Goal: Transaction & Acquisition: Purchase product/service

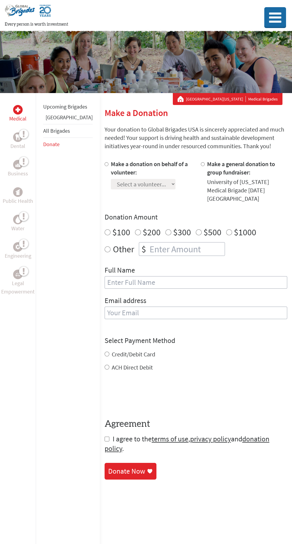
click at [105, 163] on input "Make a donation on behalf of a volunteer:" at bounding box center [107, 164] width 4 height 4
radio input "true"
click at [140, 184] on select "Select a volunteer... [PERSON_NAME] [PERSON_NAME] [PERSON_NAME] [PERSON_NAME] […" at bounding box center [143, 184] width 65 height 10
select select "0CF1D4E3-9D41-11F0-9E6E-42010A400005"
click at [111, 179] on select "Select a volunteer... [PERSON_NAME] [PERSON_NAME] [PERSON_NAME] [PERSON_NAME] […" at bounding box center [143, 184] width 65 height 10
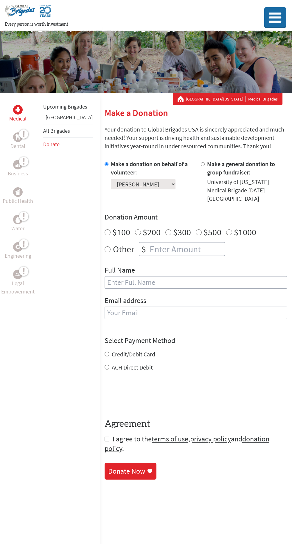
click at [105, 246] on input "Other" at bounding box center [108, 249] width 6 height 6
radio input "true"
click at [148, 242] on input "number" at bounding box center [186, 248] width 76 height 13
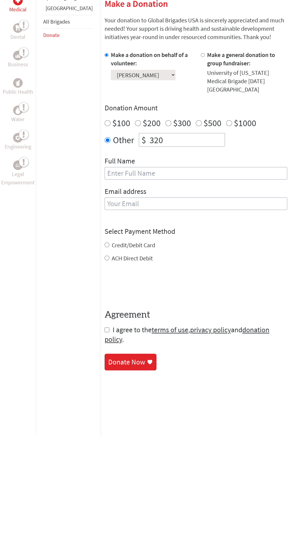
type input "320"
click at [130, 278] on input "text" at bounding box center [196, 282] width 183 height 13
type input "[PERSON_NAME] [PERSON_NAME]"
type input "[EMAIL_ADDRESS][DOMAIN_NAME]"
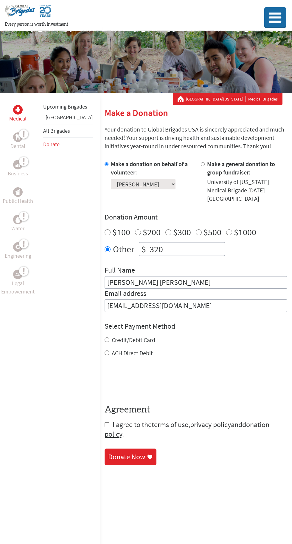
click at [105, 337] on input "Credit/Debit Card" at bounding box center [107, 339] width 5 height 5
radio input "true"
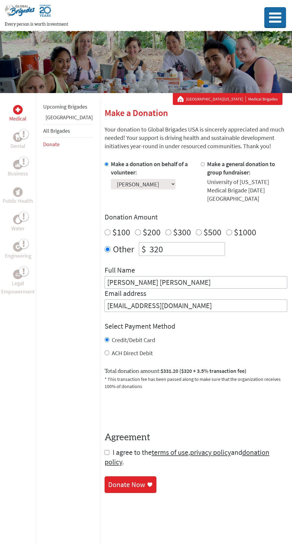
click at [105, 276] on input "[PERSON_NAME] [PERSON_NAME]" at bounding box center [196, 282] width 183 height 13
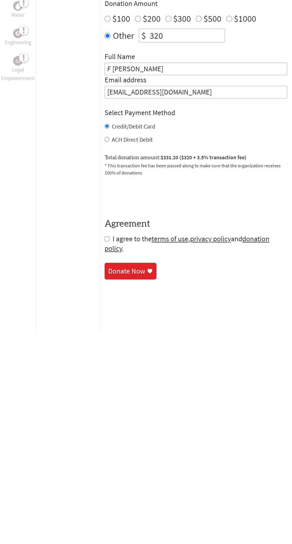
type input "F [PERSON_NAME]"
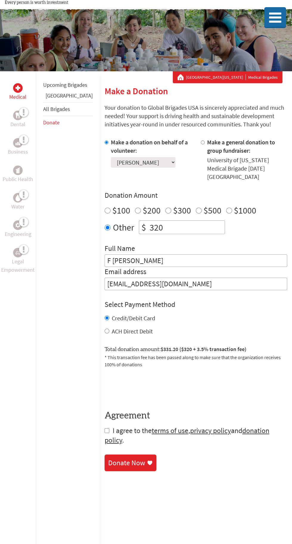
scroll to position [23, 0]
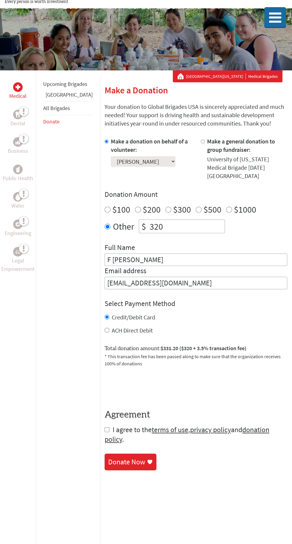
click at [105, 427] on input "checkbox" at bounding box center [107, 429] width 5 height 5
checkbox input "true"
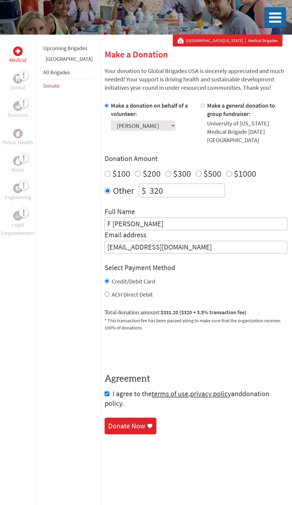
scroll to position [68, 0]
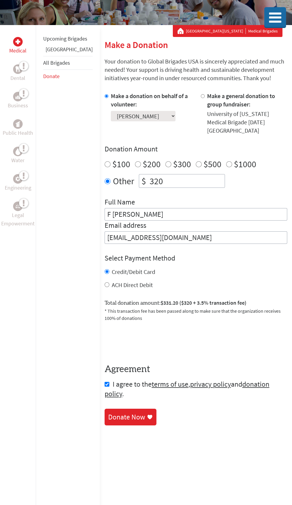
click at [114, 412] on div "Donate Now" at bounding box center [126, 417] width 37 height 10
